Goal: Find specific page/section: Find specific page/section

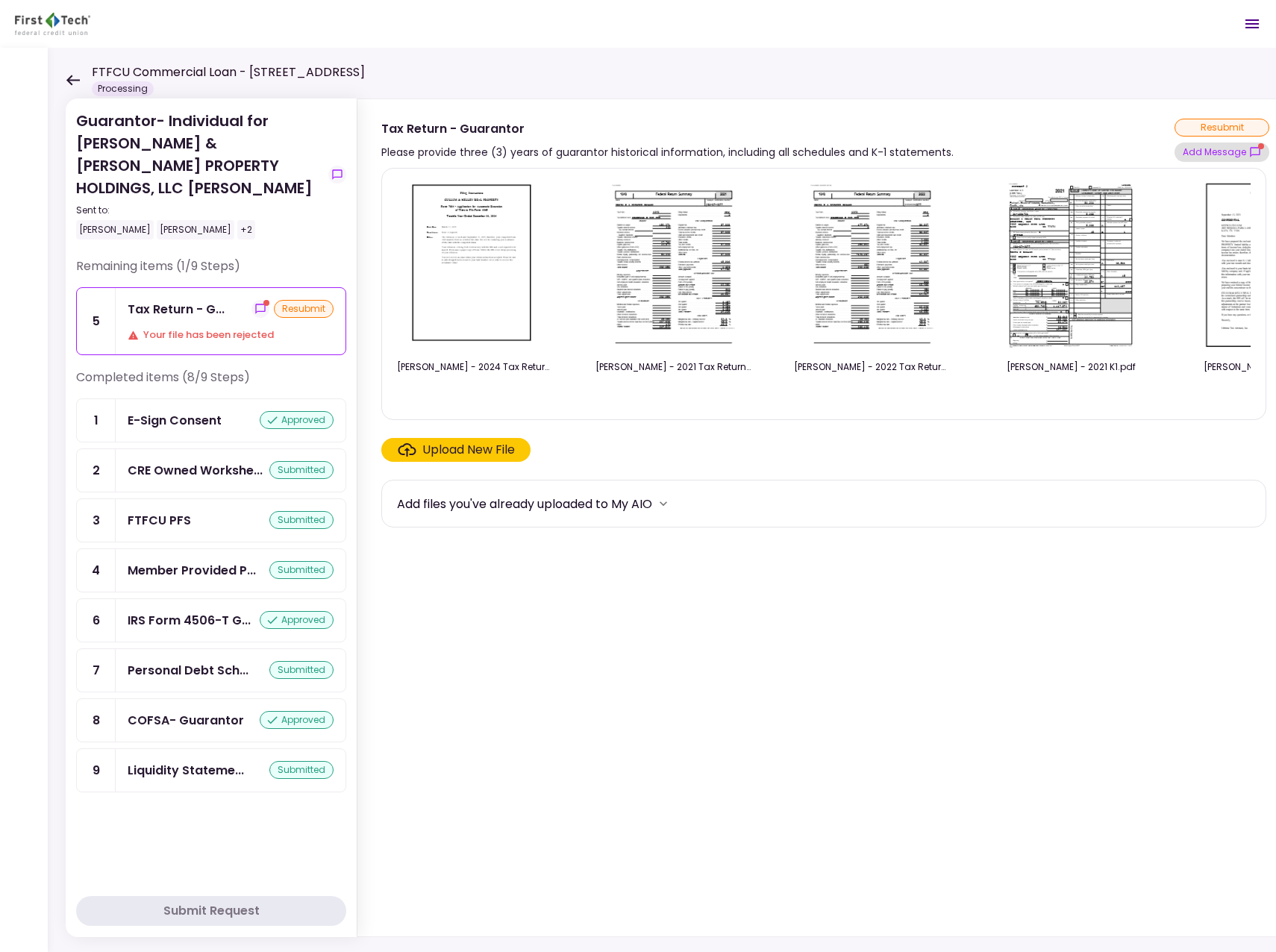
click at [1254, 148] on icon "show-messages" at bounding box center [1255, 151] width 10 height 10
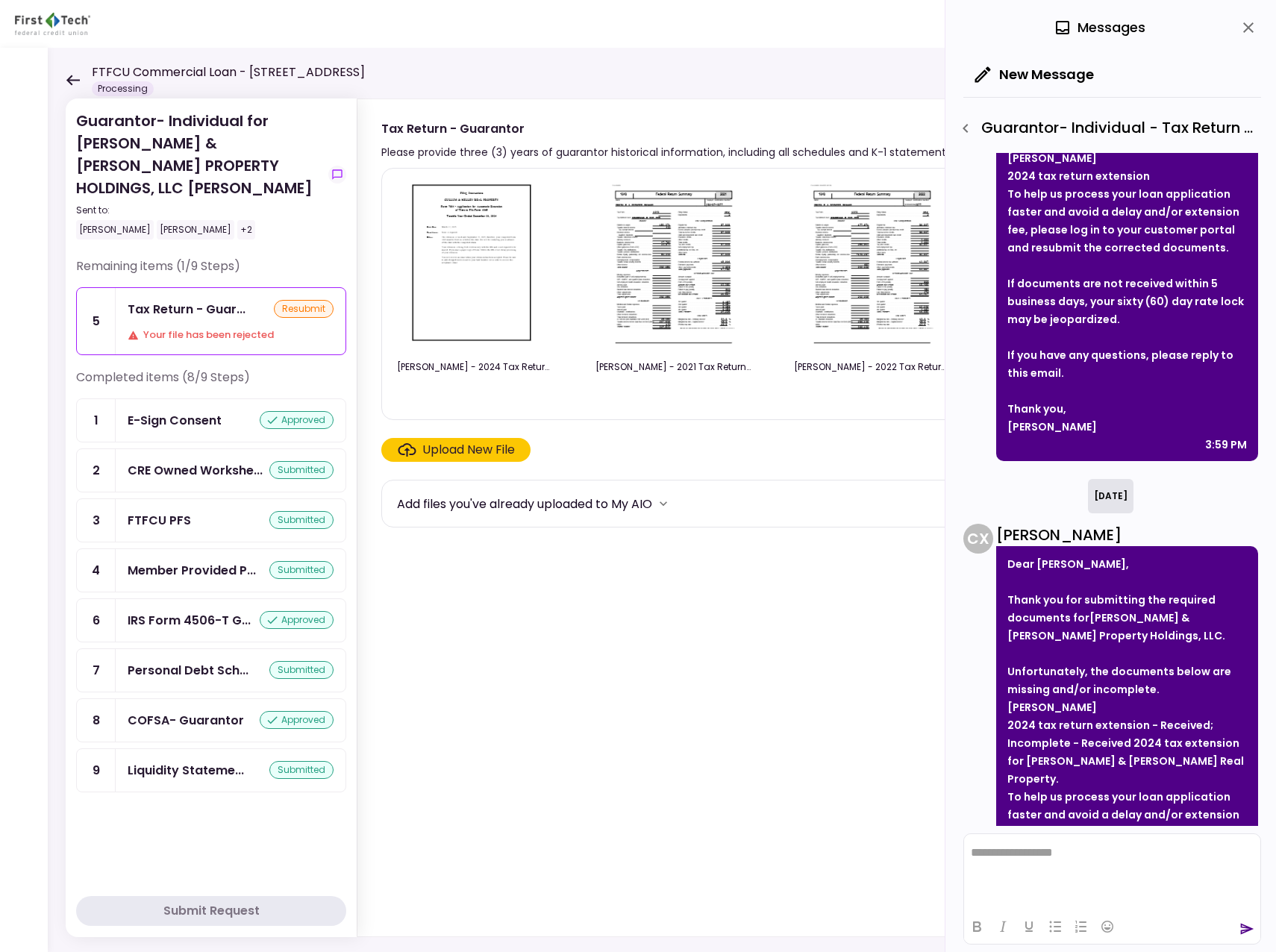
scroll to position [224, 0]
click at [470, 238] on img at bounding box center [475, 266] width 134 height 171
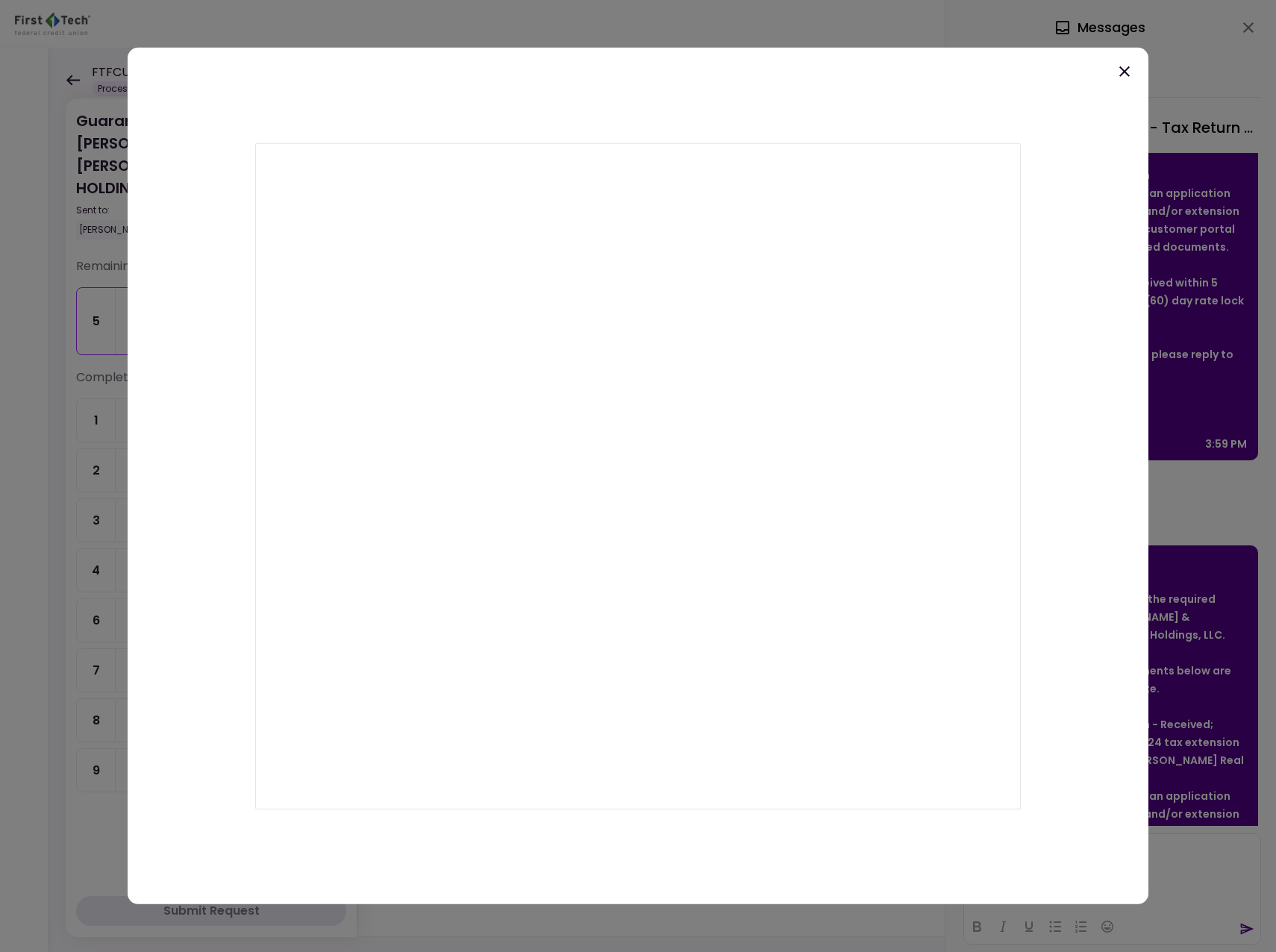
click at [1127, 70] on icon at bounding box center [1125, 72] width 18 height 18
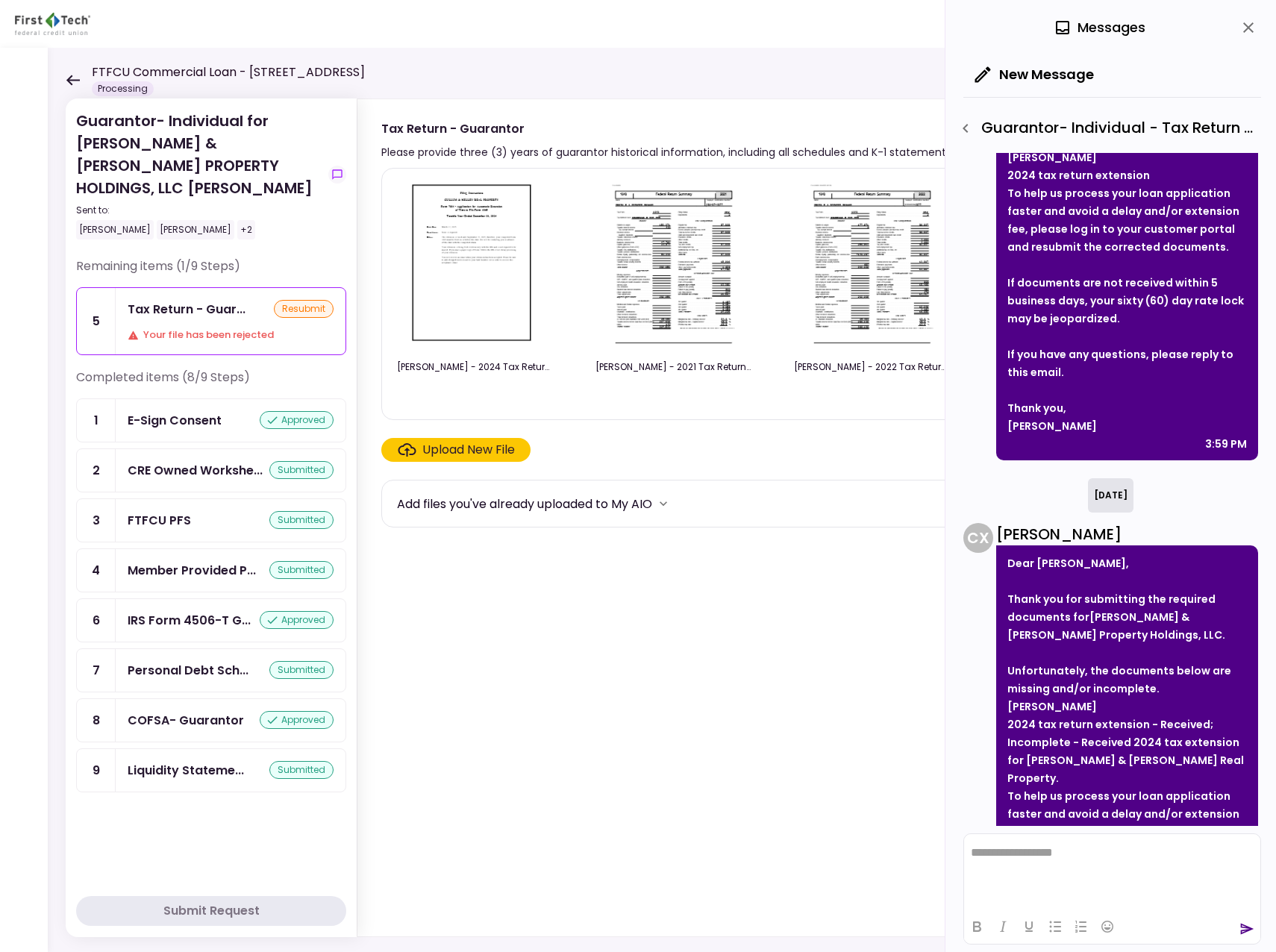
click at [74, 81] on icon at bounding box center [72, 80] width 14 height 12
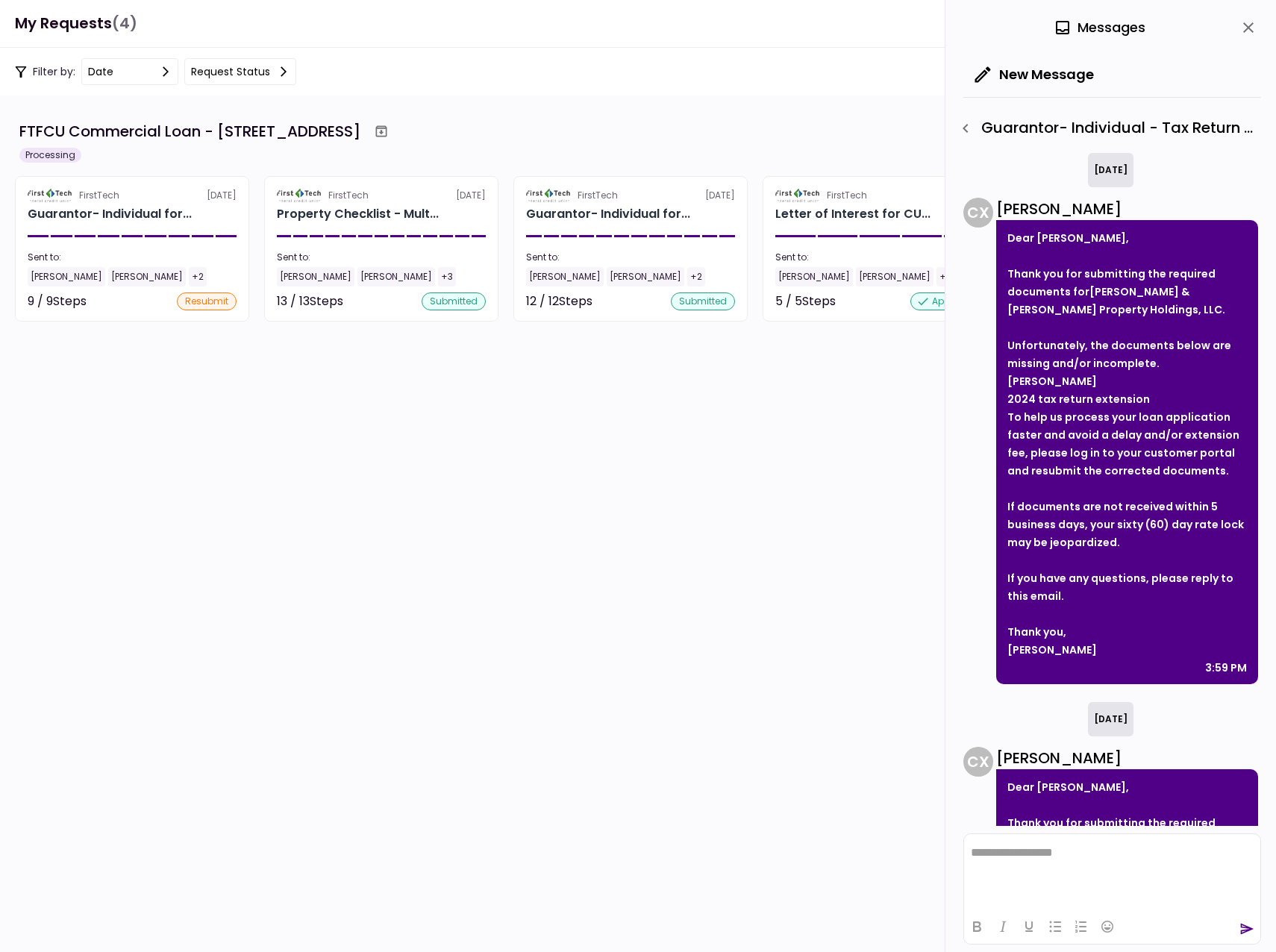
scroll to position [378, 0]
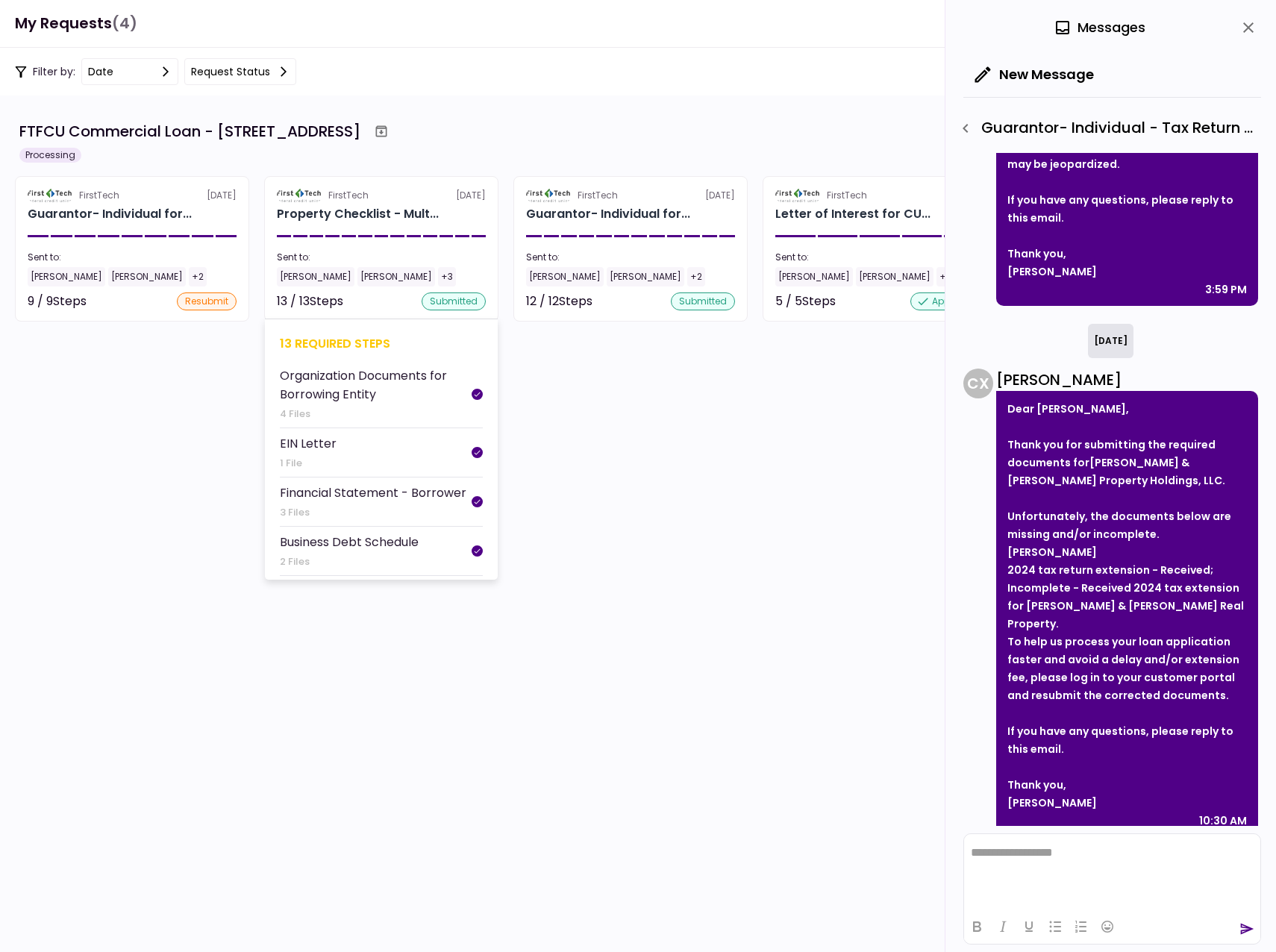
click at [299, 276] on div "[PERSON_NAME]" at bounding box center [315, 277] width 78 height 20
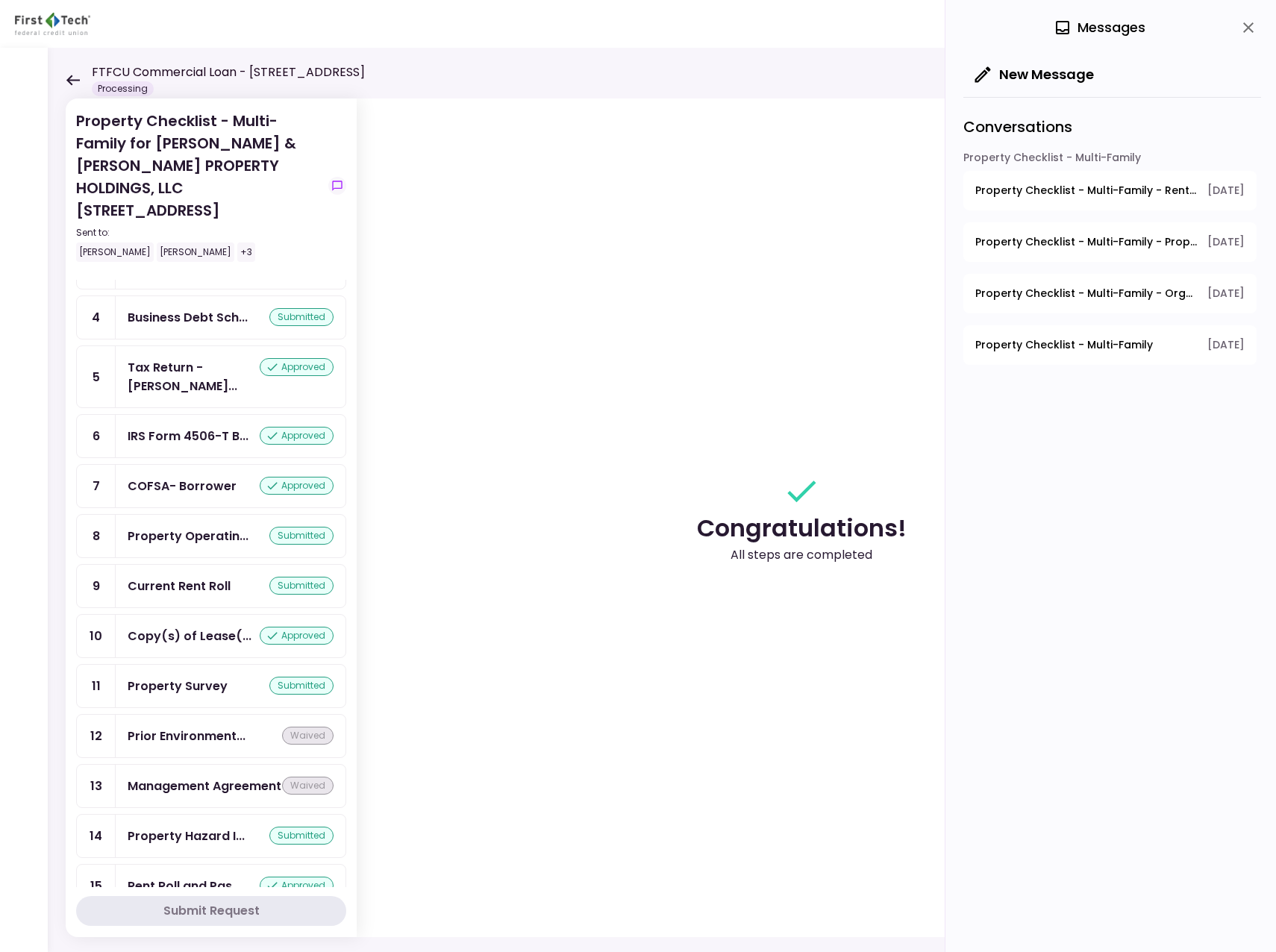
scroll to position [176, 0]
